Goal: Task Accomplishment & Management: Manage account settings

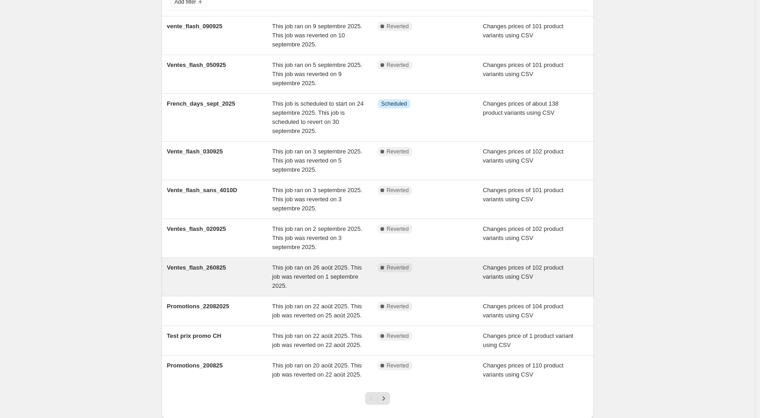
scroll to position [48, 0]
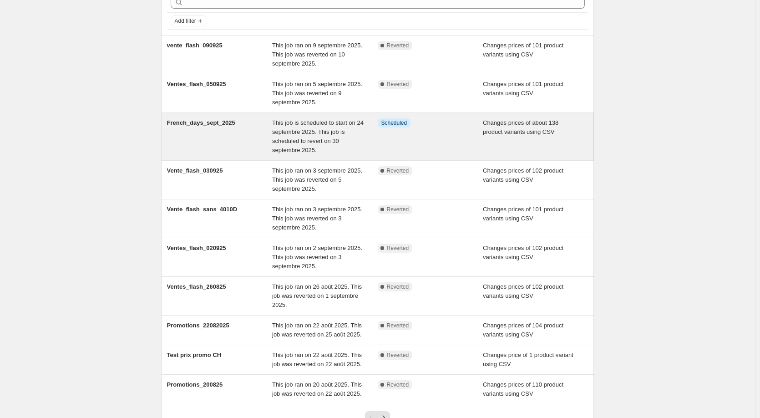
click at [305, 145] on div "This job is scheduled to start on 24 septembre 2025. This job is scheduled to r…" at bounding box center [325, 136] width 106 height 36
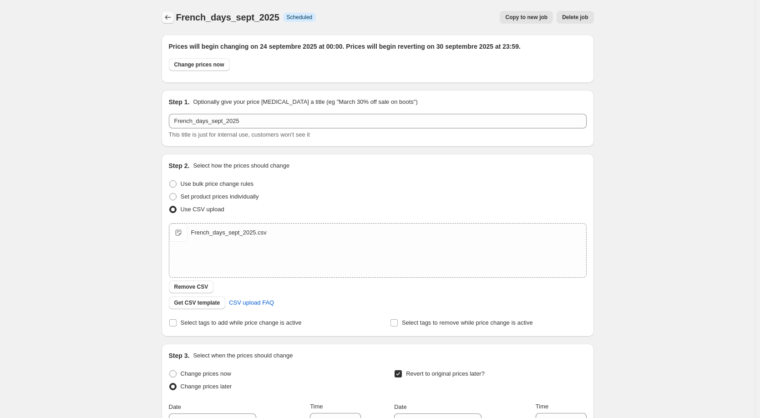
click at [168, 19] on icon "Price change jobs" at bounding box center [168, 17] width 6 height 5
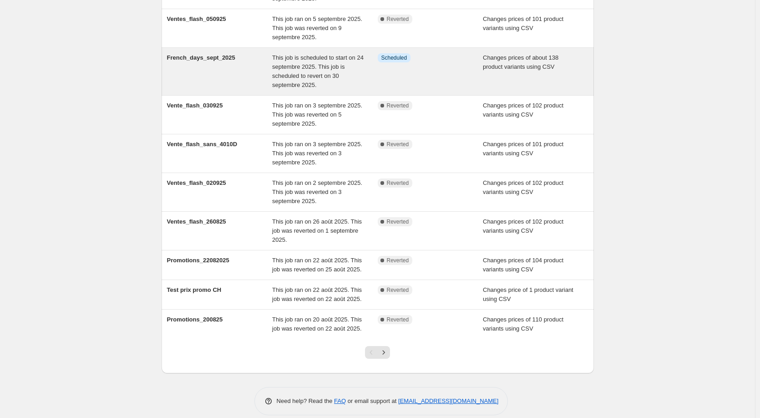
scroll to position [124, 0]
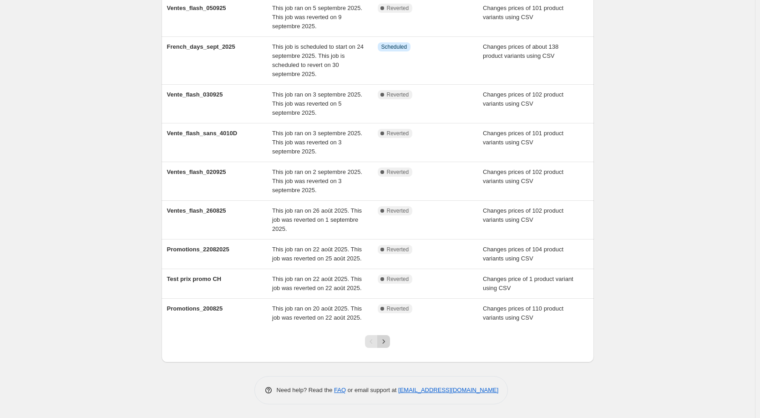
click at [388, 341] on icon "Next" at bounding box center [383, 341] width 9 height 9
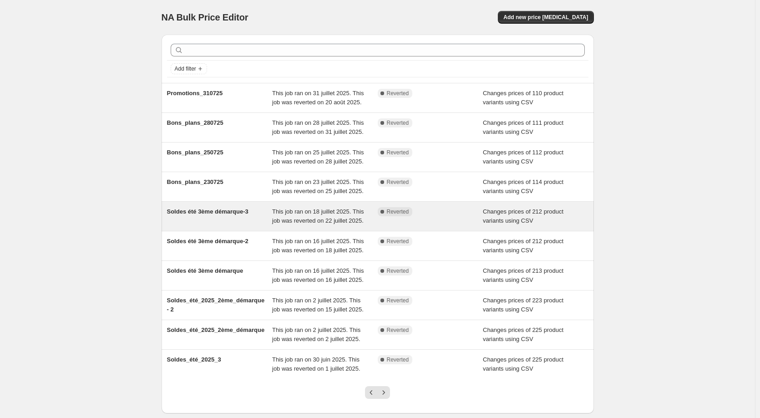
scroll to position [51, 0]
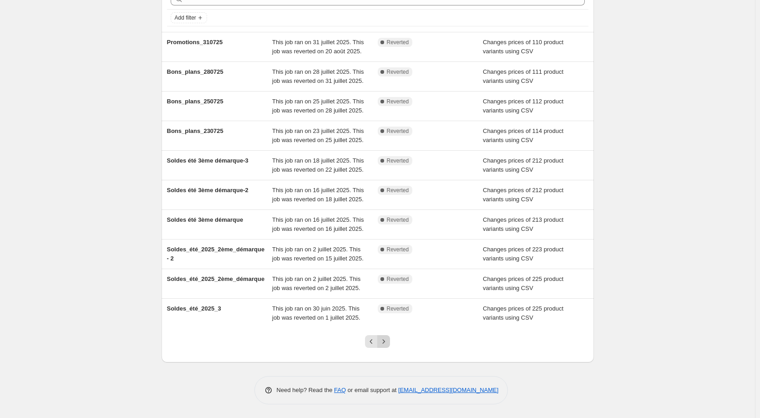
click at [386, 339] on icon "Next" at bounding box center [383, 341] width 9 height 9
click at [384, 340] on icon "Next" at bounding box center [383, 341] width 9 height 9
click at [390, 342] on button "Next" at bounding box center [383, 341] width 13 height 13
